Goal: Book appointment/travel/reservation

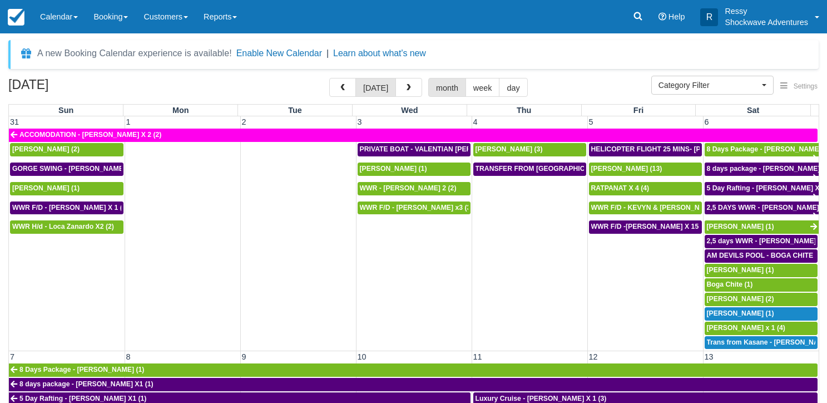
select select
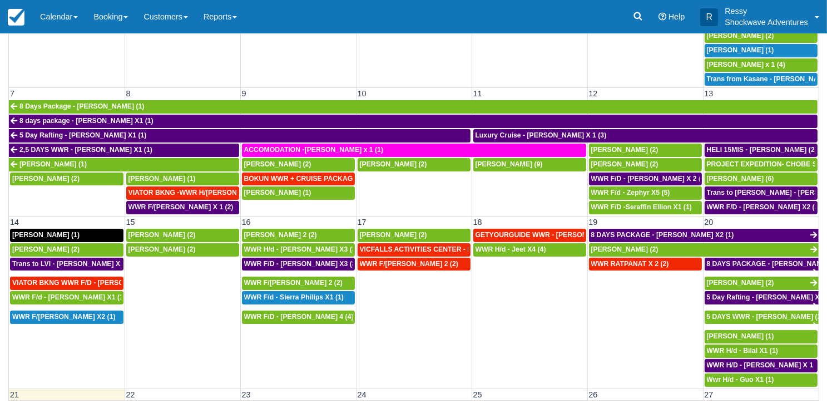
scroll to position [167, 0]
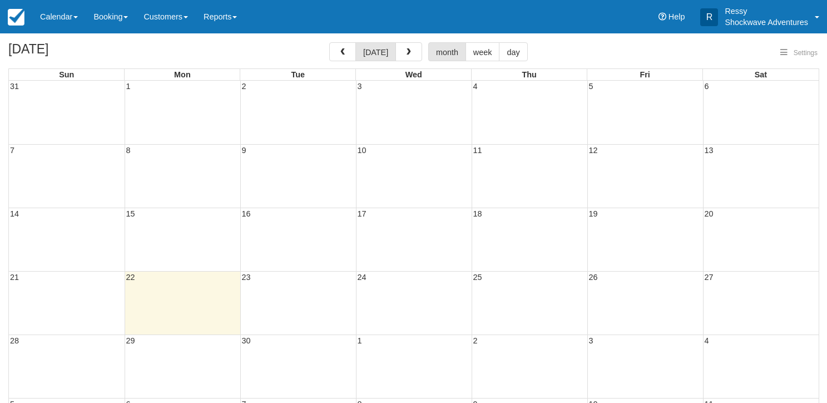
select select
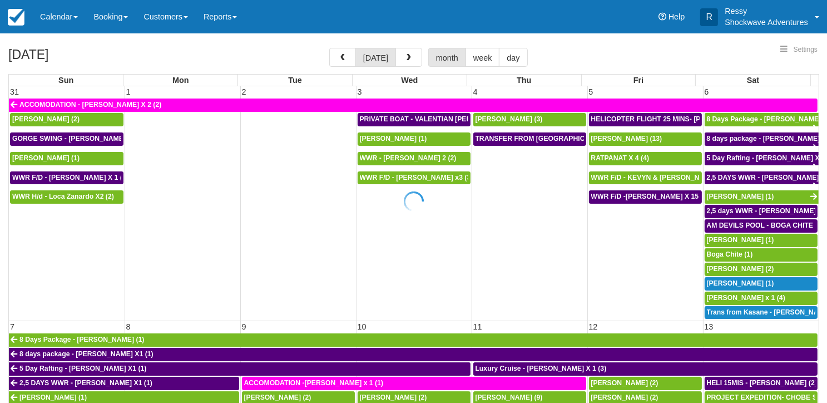
select select
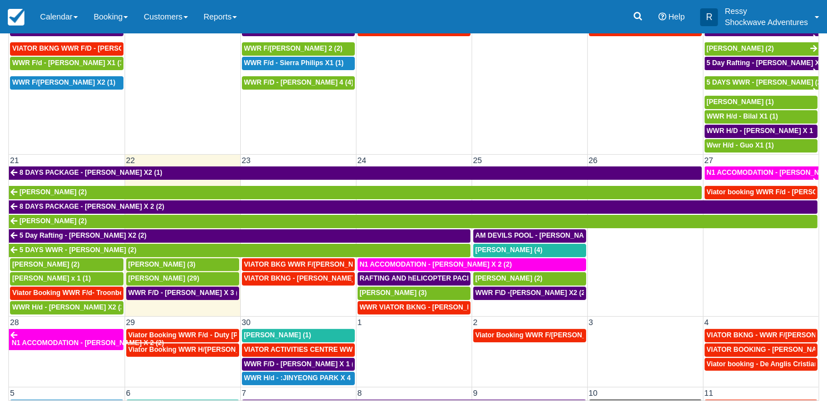
scroll to position [459, 0]
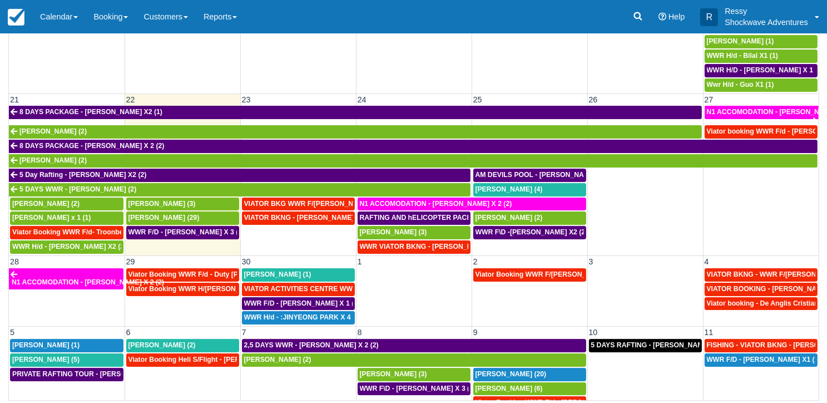
click at [652, 77] on td "WWR RATPANAT X 2 (2)" at bounding box center [645, 27] width 116 height 130
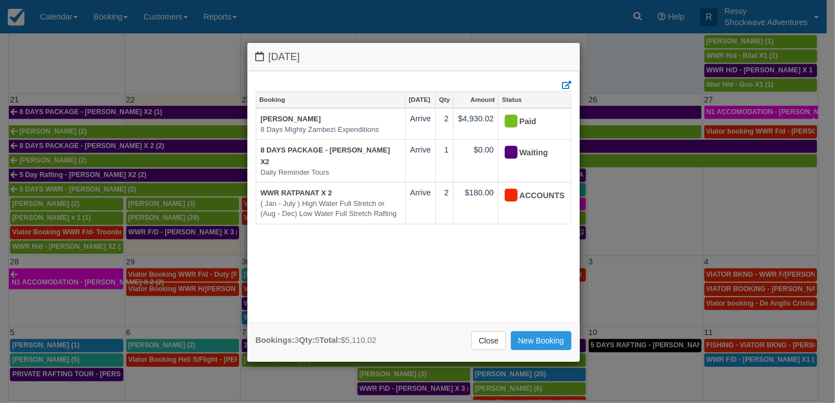
click at [187, 48] on div "[DATE] Booking [DATE] Qty Amount Status [PERSON_NAME] 8 Days Mighty Zambezi Exp…" at bounding box center [417, 201] width 835 height 403
